Goal: Task Accomplishment & Management: Manage account settings

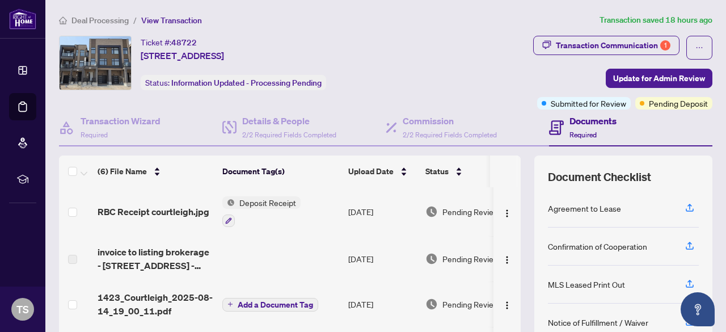
click at [116, 19] on span "Deal Processing" at bounding box center [99, 20] width 57 height 10
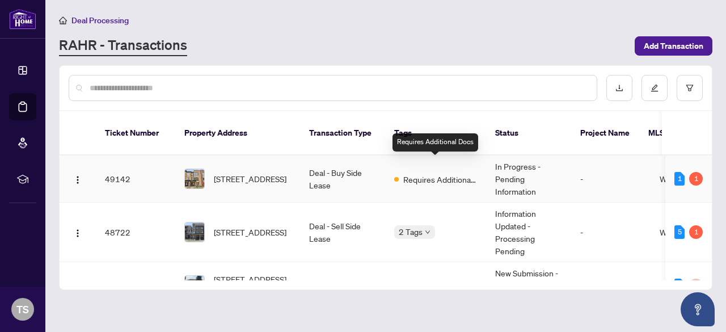
click at [472, 173] on span "Requires Additional Docs" at bounding box center [440, 179] width 74 height 12
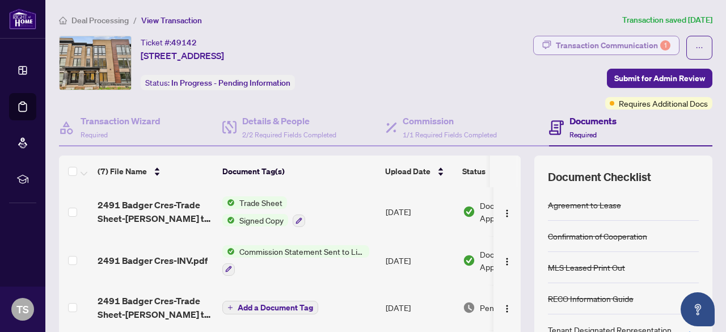
click at [600, 47] on div "Transaction Communication 1" at bounding box center [613, 45] width 115 height 18
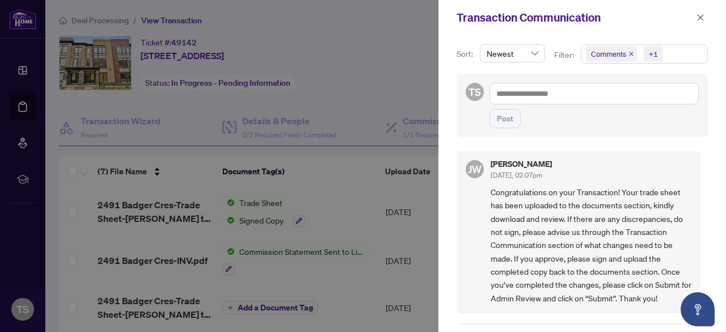
click at [305, 258] on div at bounding box center [363, 166] width 726 height 332
click at [283, 252] on div at bounding box center [363, 166] width 726 height 332
click at [704, 16] on icon "close" at bounding box center [700, 18] width 8 height 8
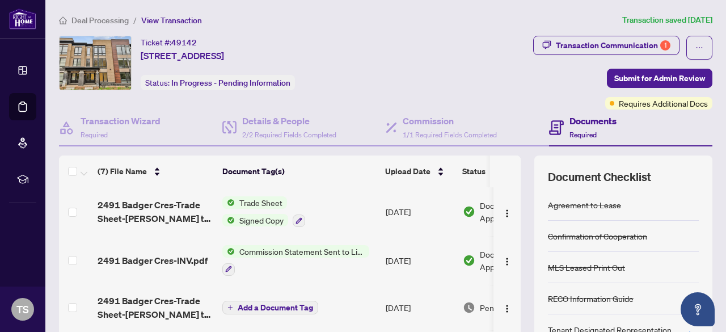
click at [266, 245] on span "Commission Statement Sent to Listing Brokerage" at bounding box center [302, 251] width 134 height 12
click at [150, 253] on span "2491 Badger Cres-INV.pdf" at bounding box center [153, 260] width 110 height 14
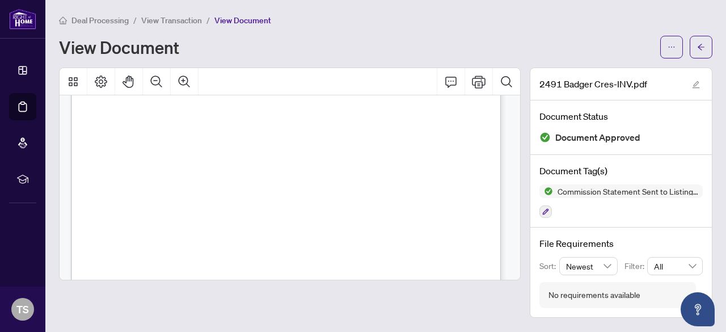
scroll to position [344, 0]
click at [700, 48] on icon "arrow-left" at bounding box center [700, 47] width 7 height 6
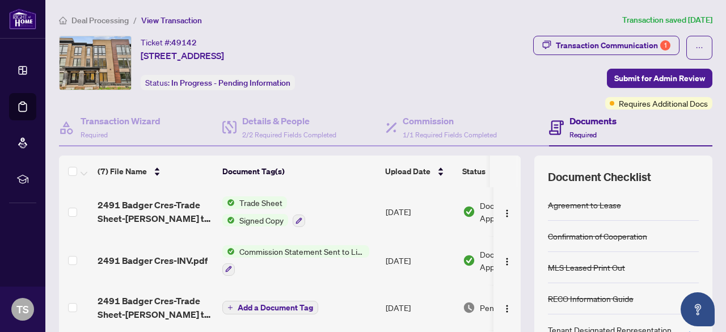
click at [414, 95] on div "Ticket #: 49142 [STREET_ADDRESS] Status: In Progress - Pending Information" at bounding box center [235, 73] width 357 height 74
click at [611, 45] on div "Transaction Communication 1" at bounding box center [613, 45] width 115 height 18
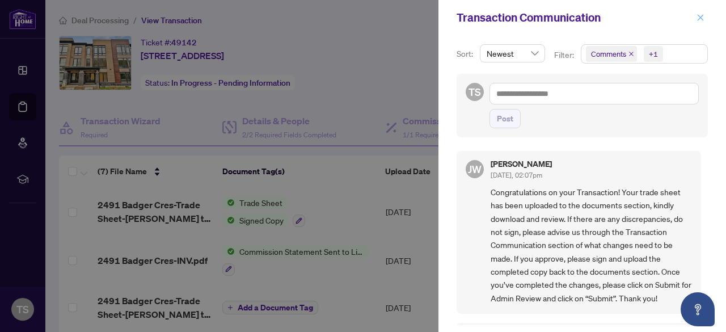
click at [703, 18] on icon "close" at bounding box center [700, 18] width 8 height 8
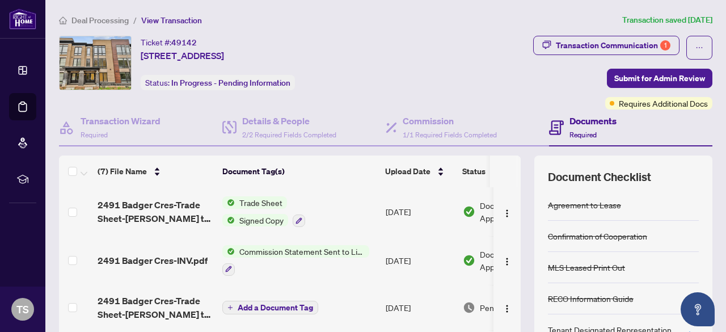
click at [107, 22] on span "Deal Processing" at bounding box center [99, 20] width 57 height 10
